Goal: Task Accomplishment & Management: Manage account settings

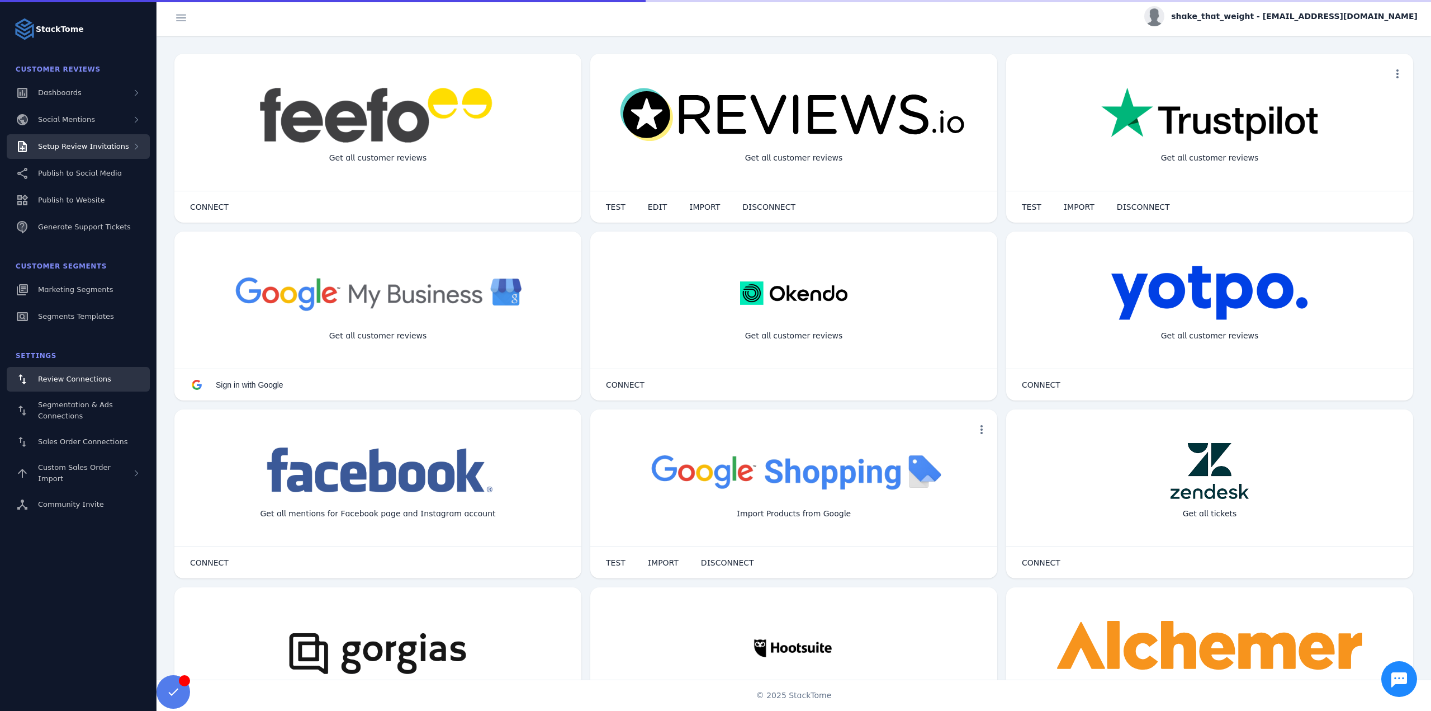
click at [117, 146] on span "Setup Review Invitations" at bounding box center [83, 146] width 91 height 8
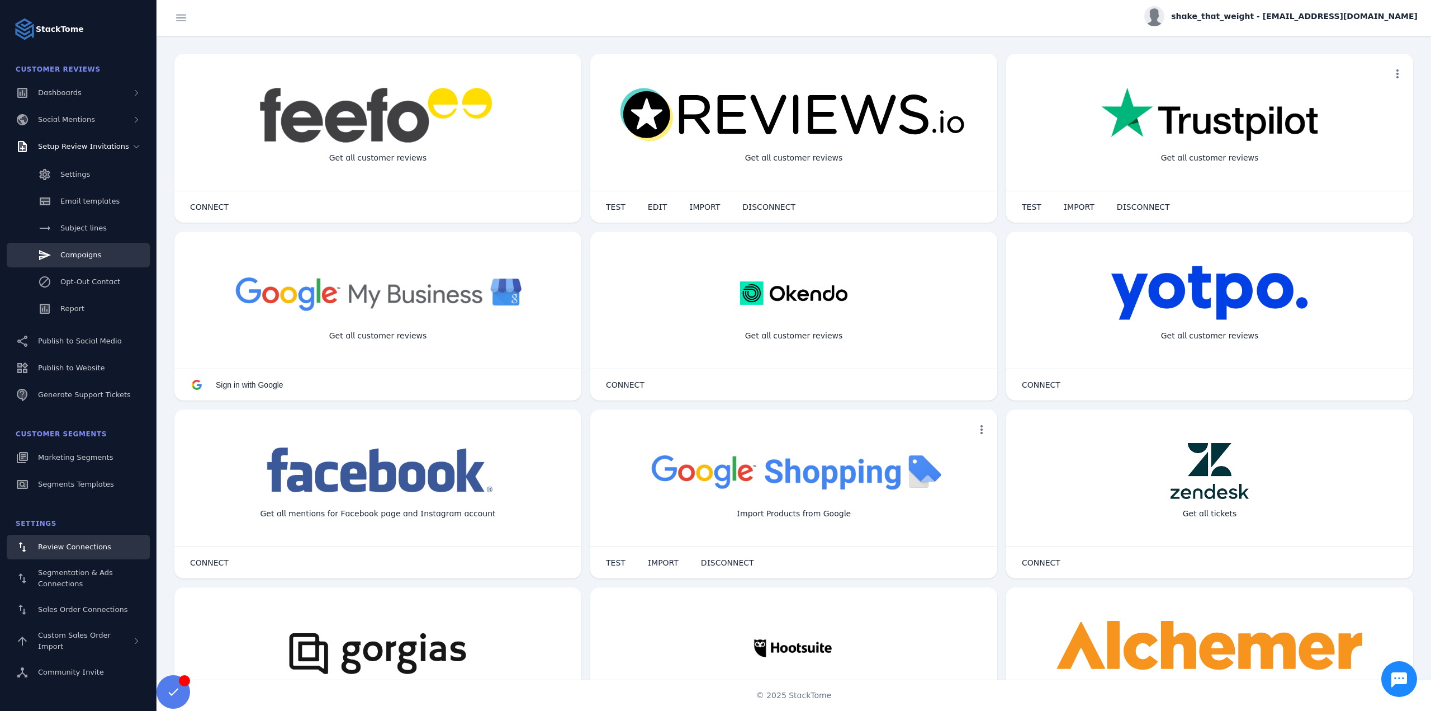
click at [85, 246] on link "Campaigns" at bounding box center [78, 255] width 143 height 25
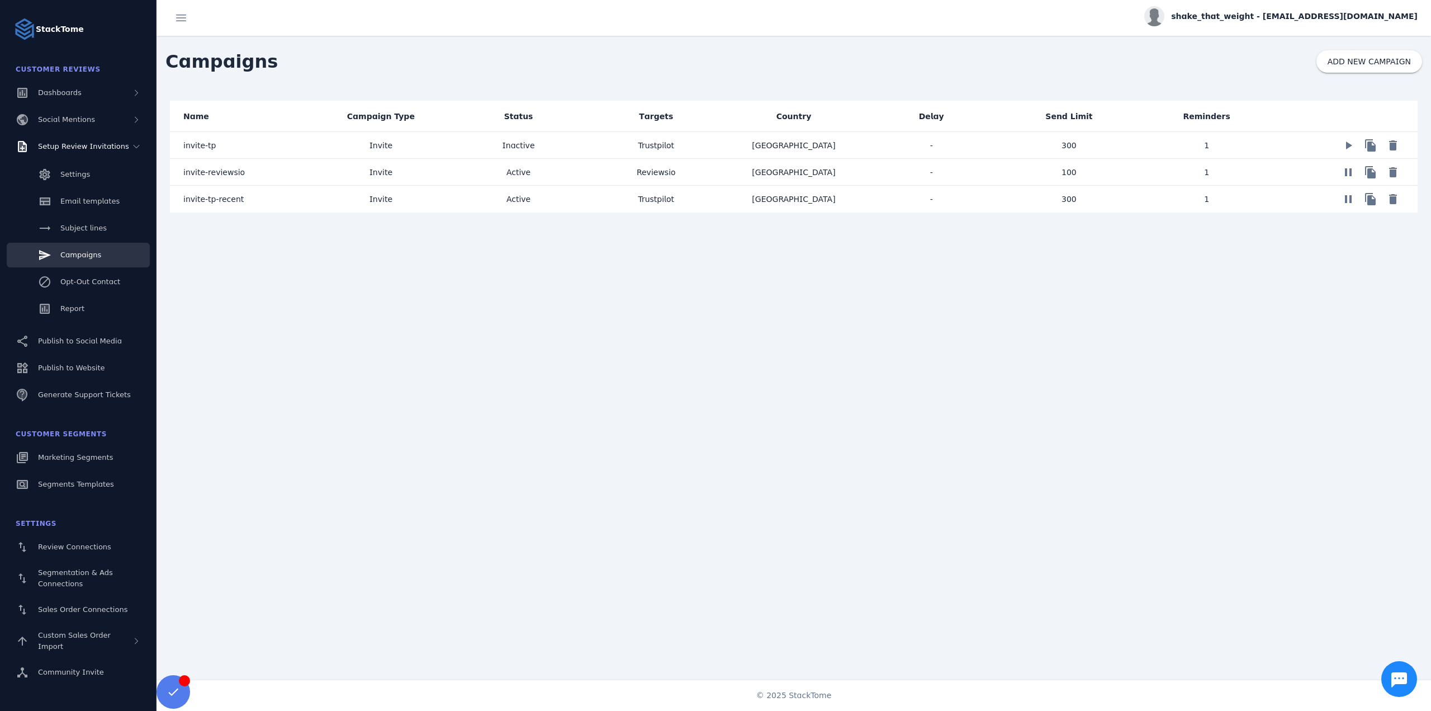
click at [230, 171] on span "invite-reviewsio" at bounding box center [214, 172] width 62 height 13
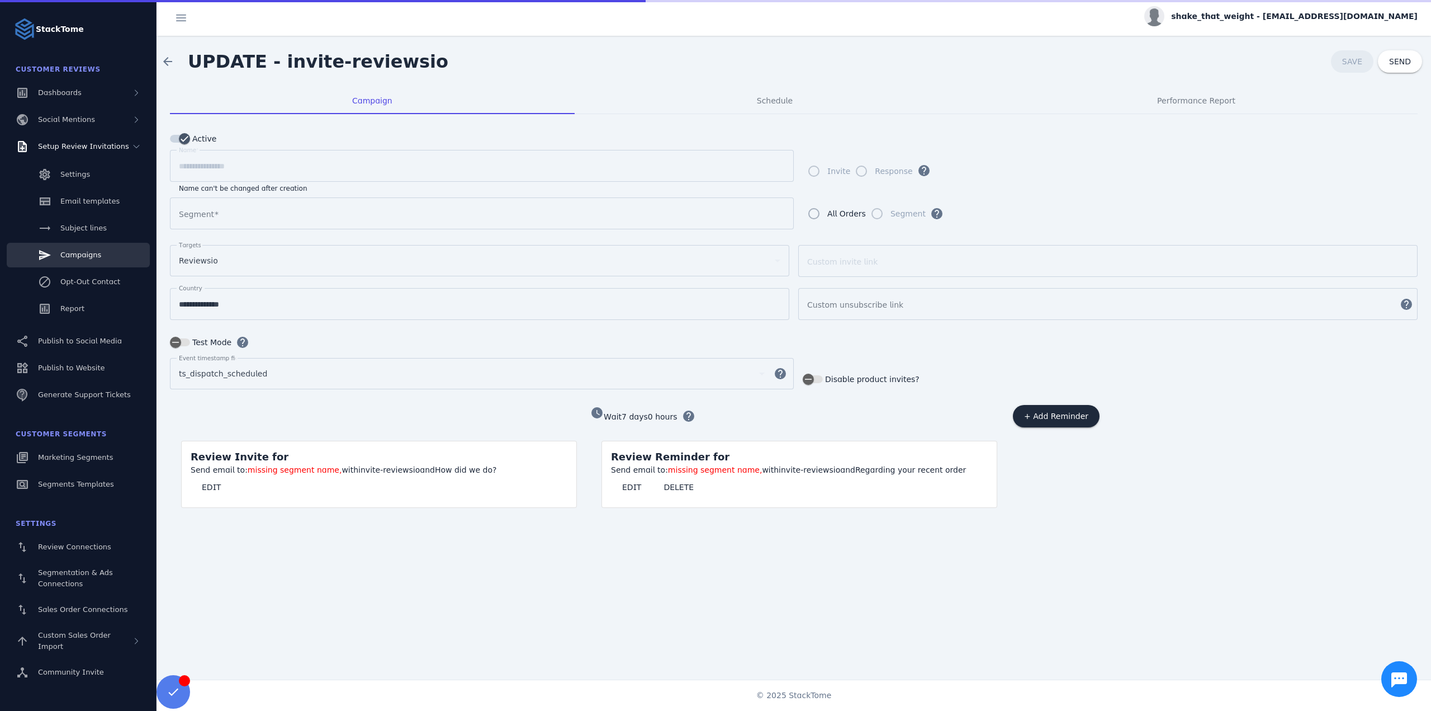
type input "**********"
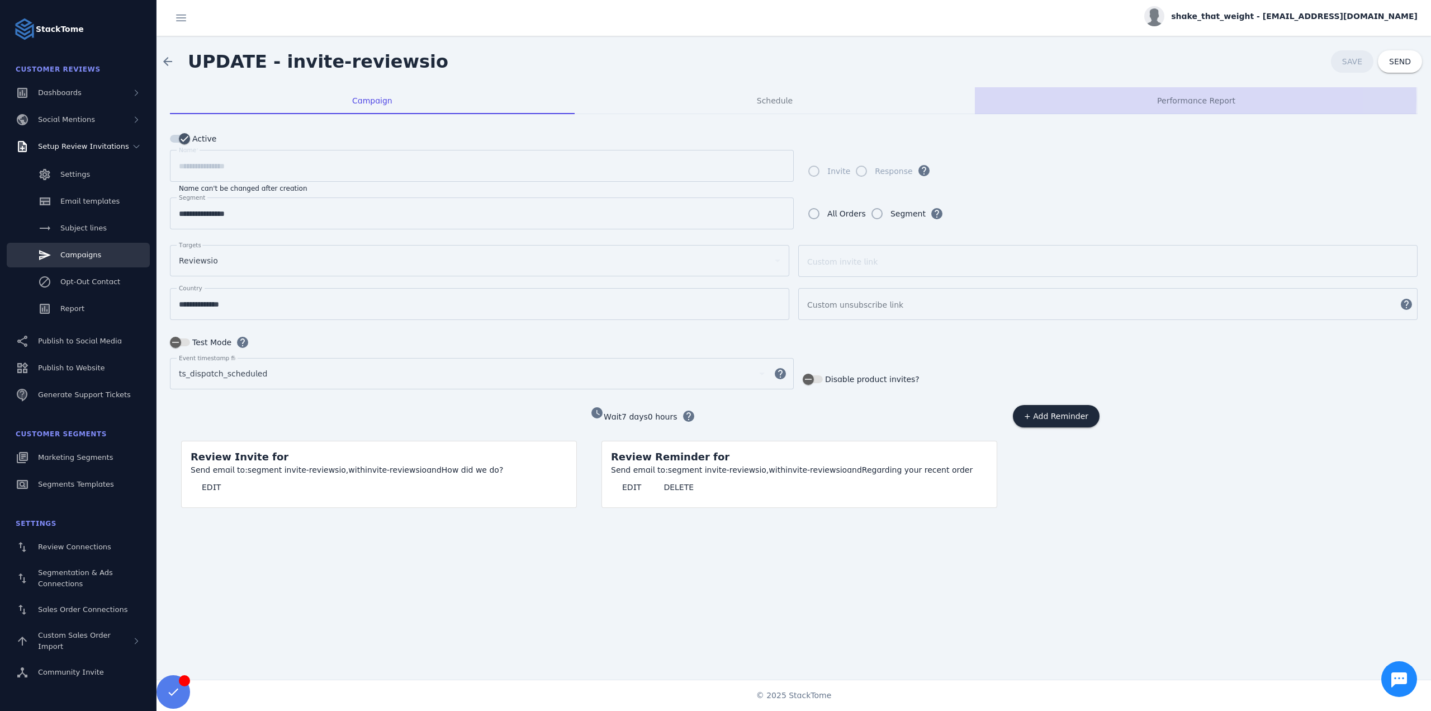
click at [1108, 98] on div "Performance Report" at bounding box center [1196, 100] width 443 height 27
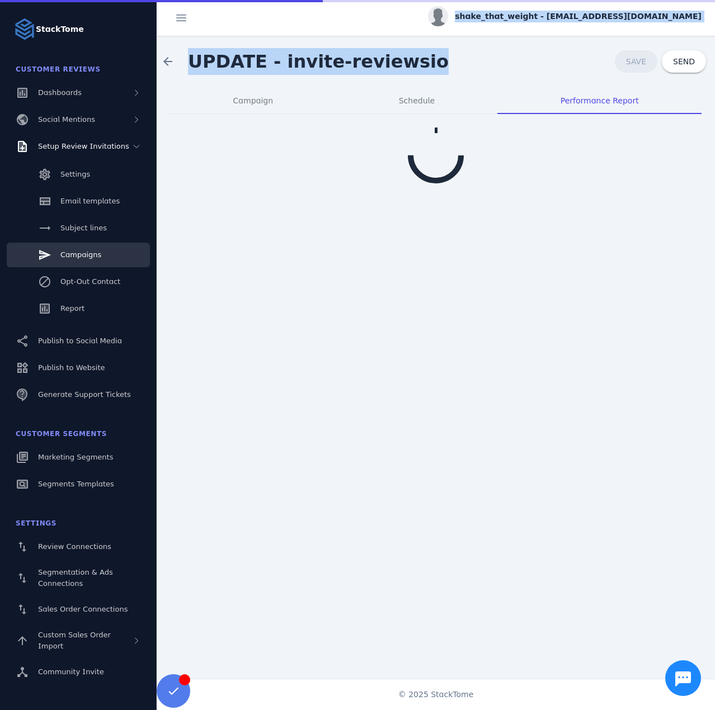
drag, startPoint x: 488, startPoint y: 31, endPoint x: 490, endPoint y: 23, distance: 8.7
click at [490, 23] on div "shake_that_weight - cs_shake_that_weight@stacktome.com arrow_back UPDATE - invi…" at bounding box center [436, 355] width 558 height 710
copy div "shake_that_weight - cs_shake_that_weight@stacktome.com arrow_back UPDATE - invi…"
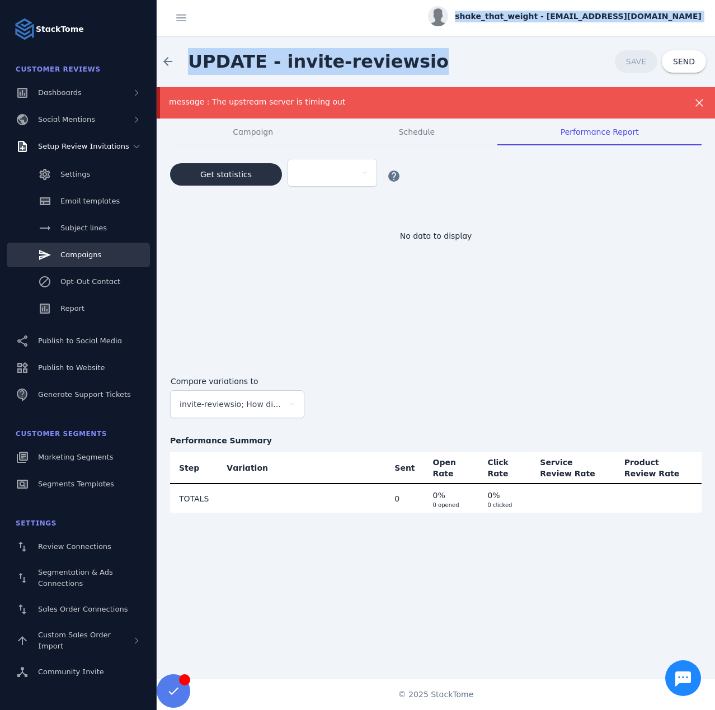
click at [243, 171] on span "Get statistics" at bounding box center [225, 175] width 51 height 8
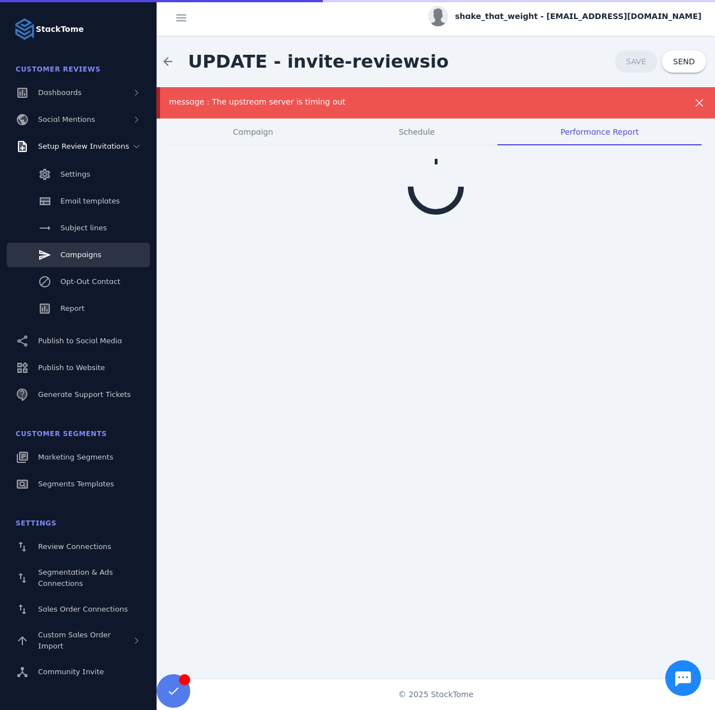
click at [310, 105] on div "message : The upstream server is timing out" at bounding box center [410, 102] width 483 height 12
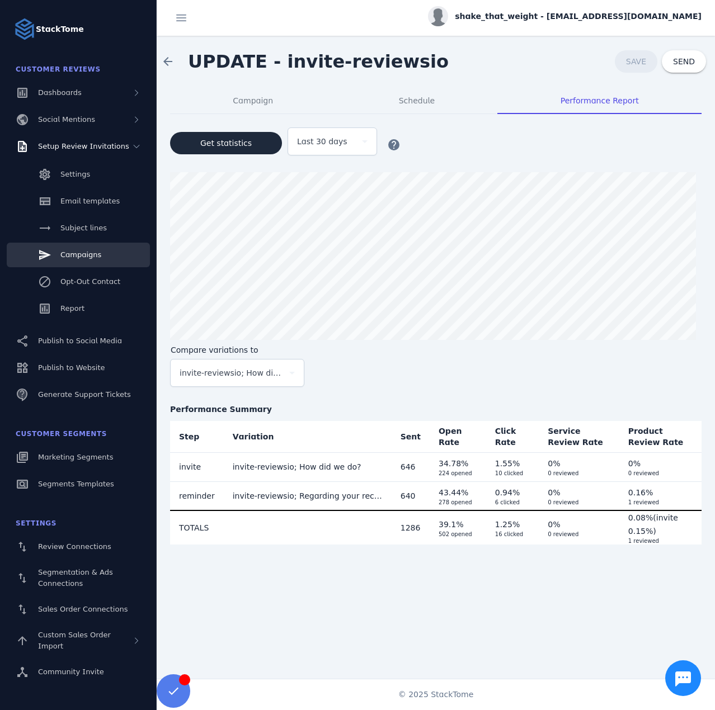
click at [212, 55] on span "UPDATE - invite-reviewsio" at bounding box center [318, 61] width 261 height 21
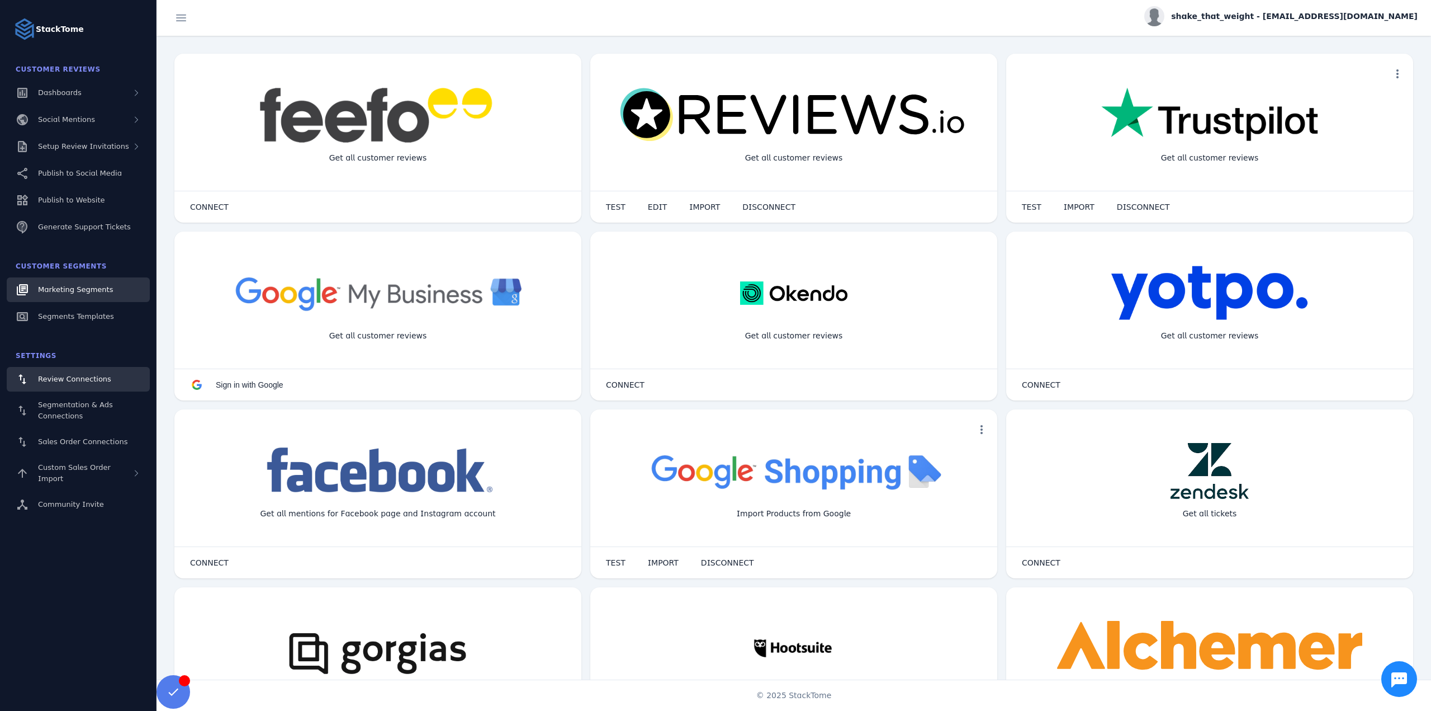
click at [77, 285] on span "Marketing Segments" at bounding box center [75, 289] width 75 height 8
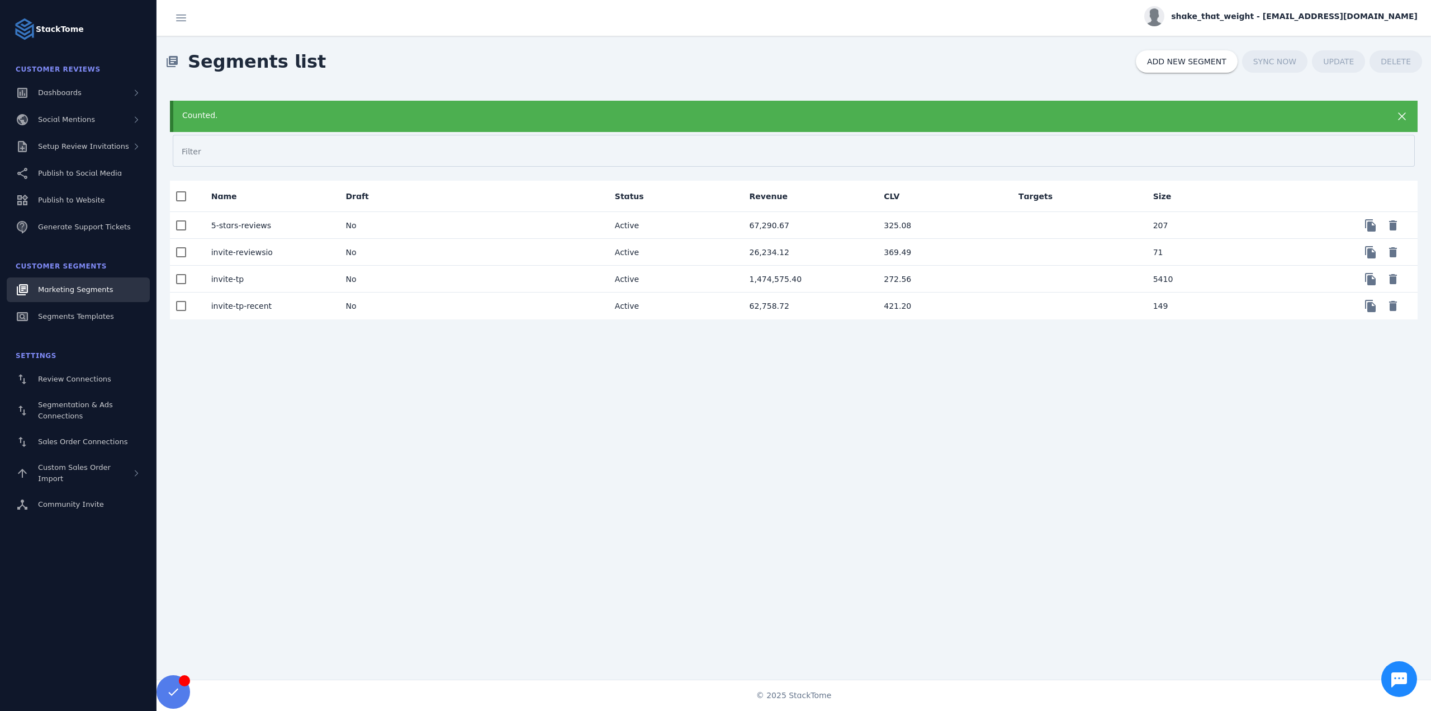
click at [384, 251] on mat-cell "No" at bounding box center [404, 252] width 135 height 27
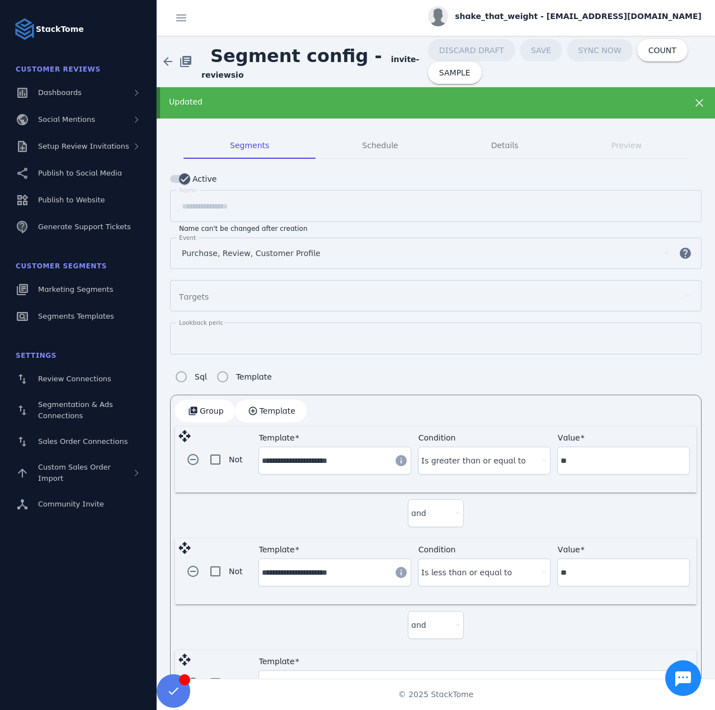
click at [205, 100] on div "Updated" at bounding box center [410, 102] width 483 height 12
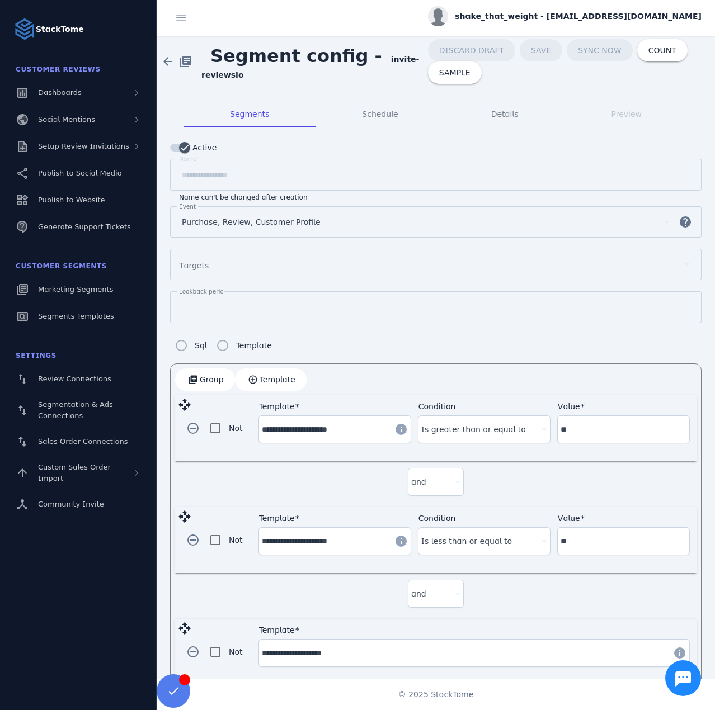
click at [385, 62] on strong "invite-reviewsio" at bounding box center [310, 67] width 218 height 25
click at [389, 58] on strong "invite-reviewsio" at bounding box center [310, 67] width 218 height 25
drag, startPoint x: 371, startPoint y: 60, endPoint x: 377, endPoint y: 73, distance: 14.0
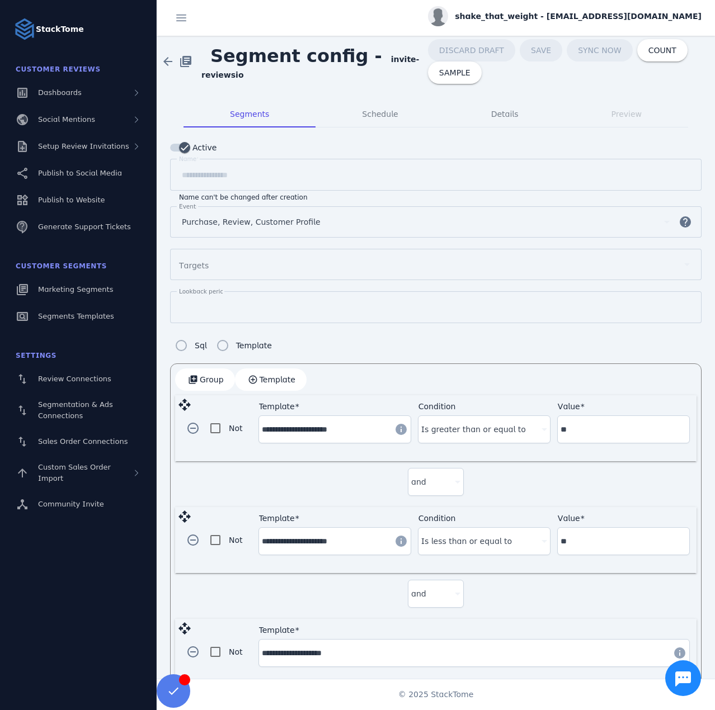
click at [377, 73] on span "Segment config - invite-reviewsio" at bounding box center [314, 61] width 226 height 39
copy strong "invite-reviewsio"
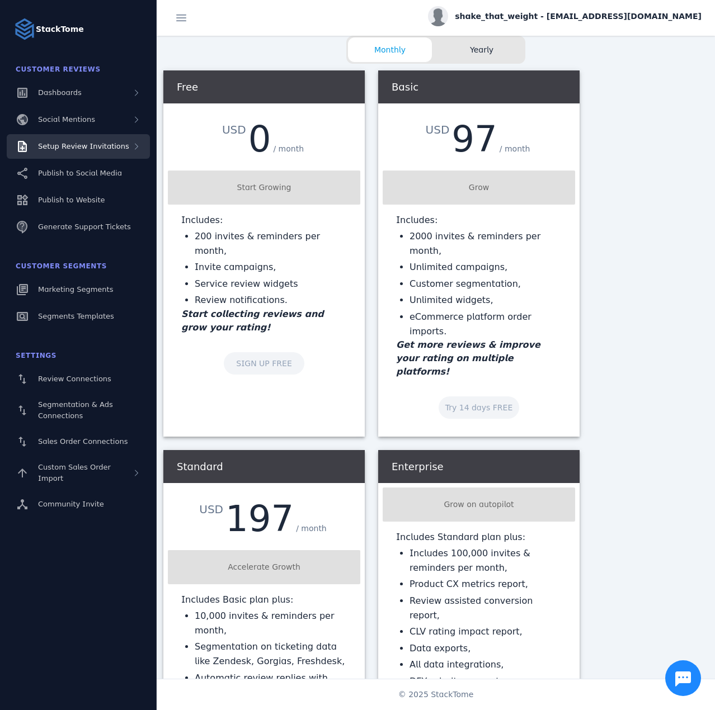
click at [92, 140] on div "Setup Review Invitations" at bounding box center [78, 146] width 143 height 25
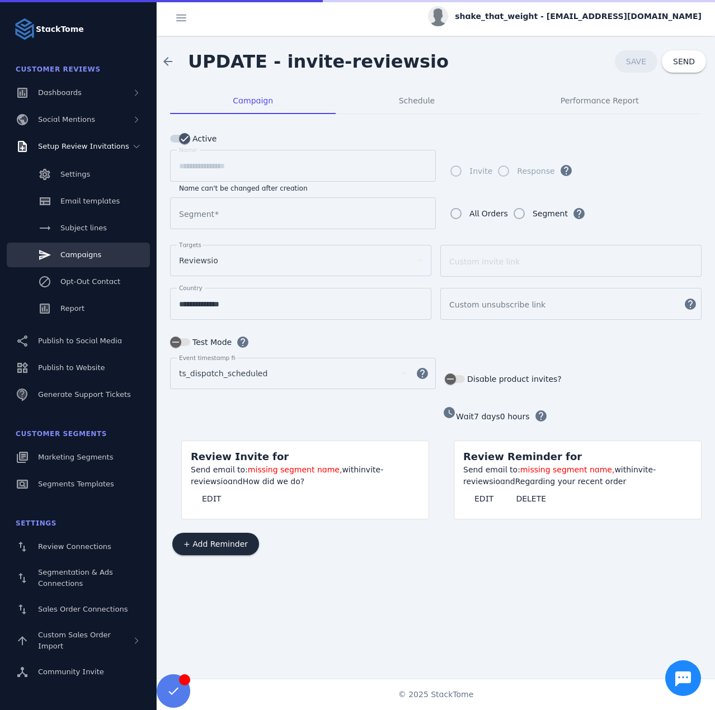
type input "**********"
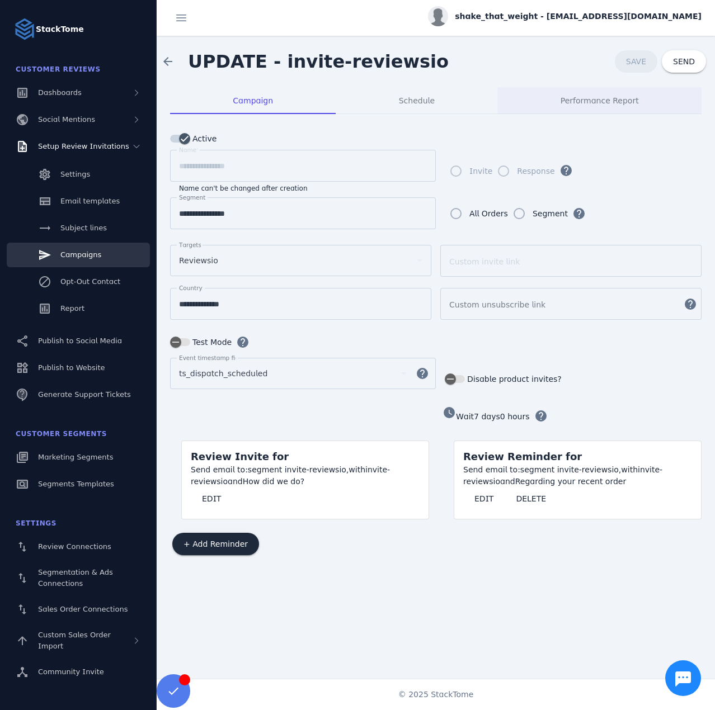
click at [583, 105] on span "Performance Report" at bounding box center [599, 101] width 78 height 8
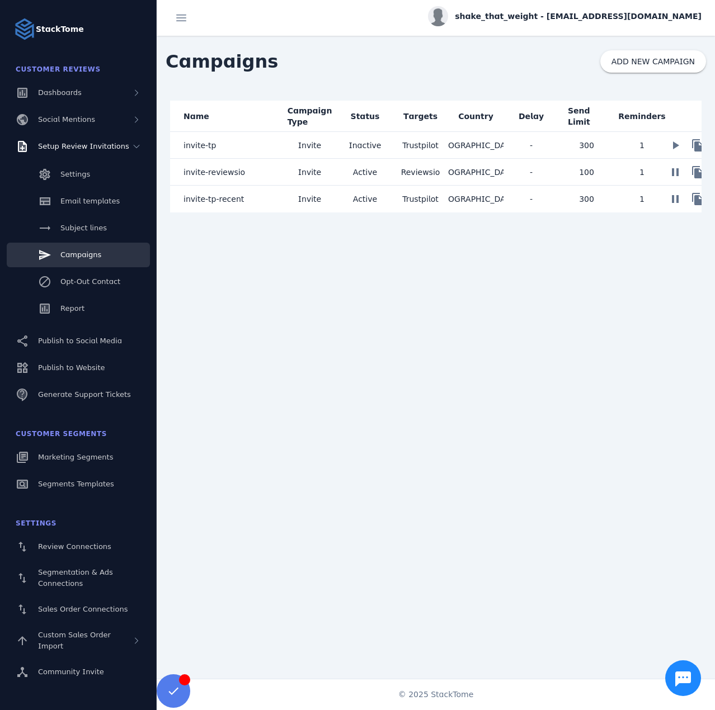
click at [343, 171] on mat-cell "Active" at bounding box center [364, 172] width 55 height 27
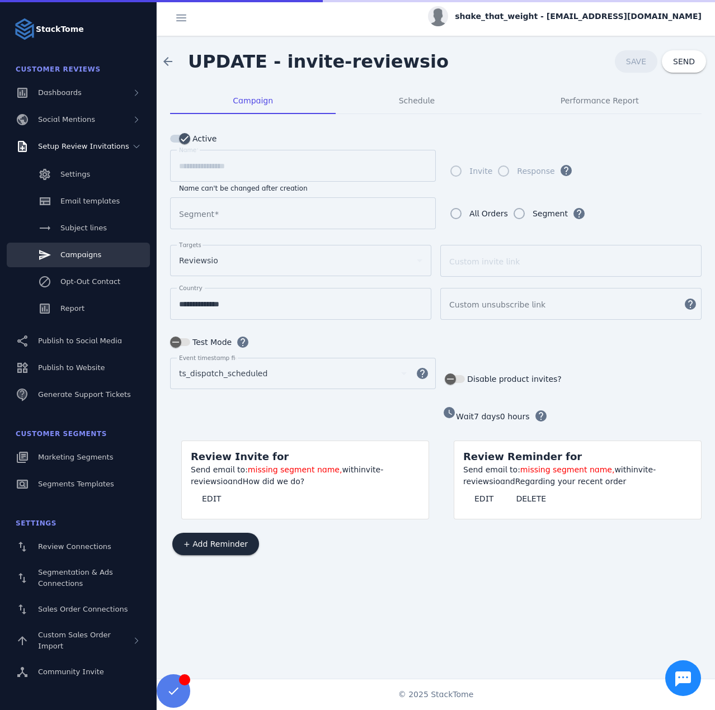
type input "**********"
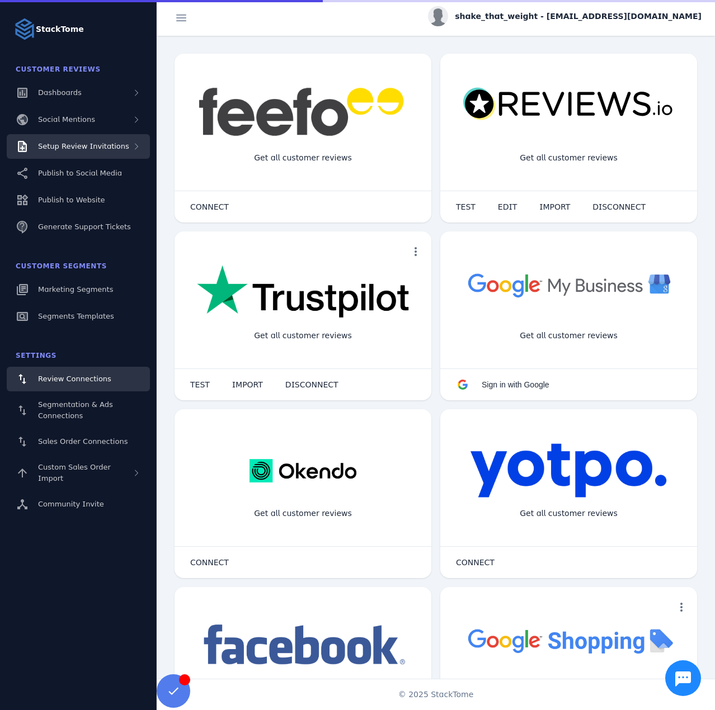
click at [103, 148] on span "Setup Review Invitations" at bounding box center [83, 146] width 91 height 8
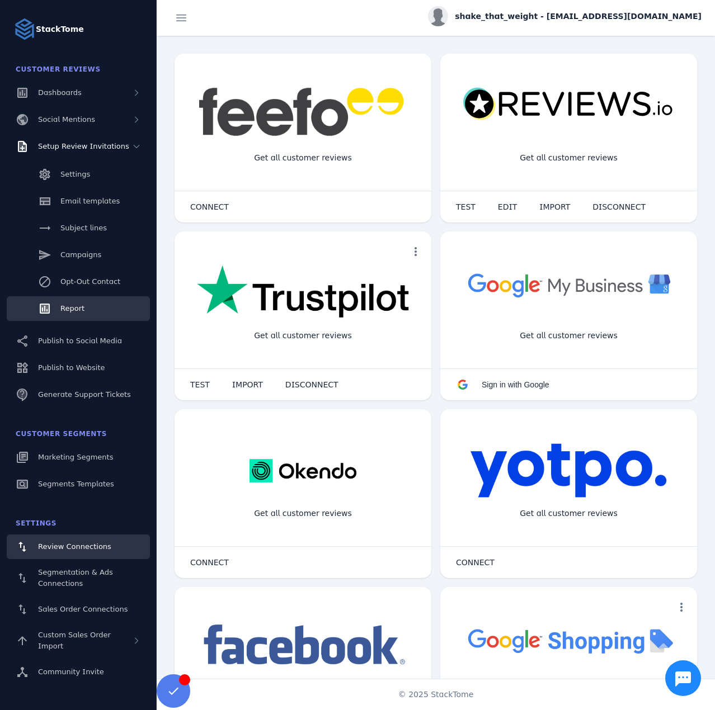
click at [84, 302] on link "Report" at bounding box center [78, 308] width 143 height 25
